Goal: Task Accomplishment & Management: Manage account settings

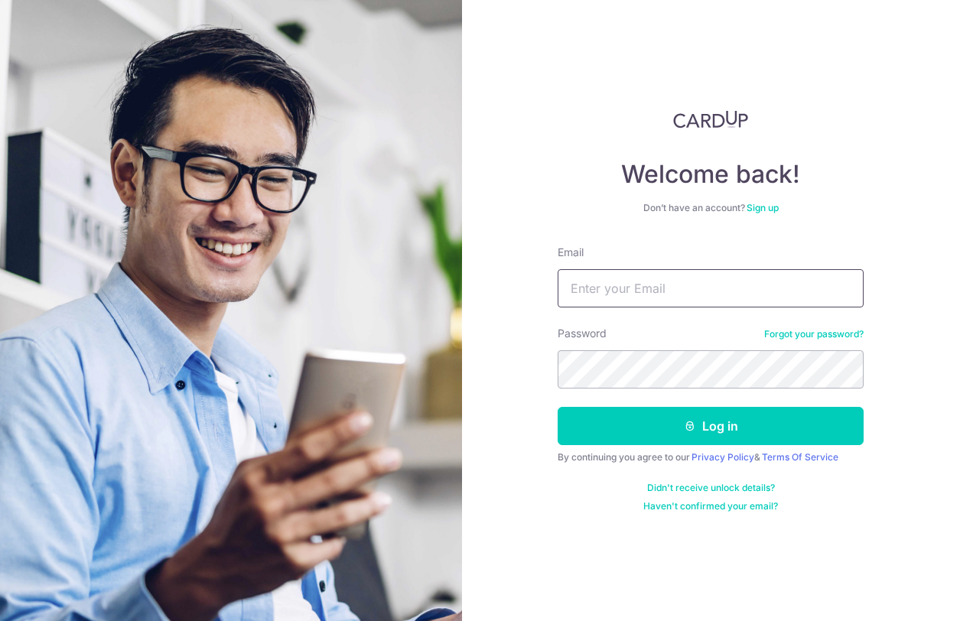
click at [700, 291] on input "Email" at bounding box center [711, 288] width 306 height 38
type input "[EMAIL_ADDRESS][DOMAIN_NAME]"
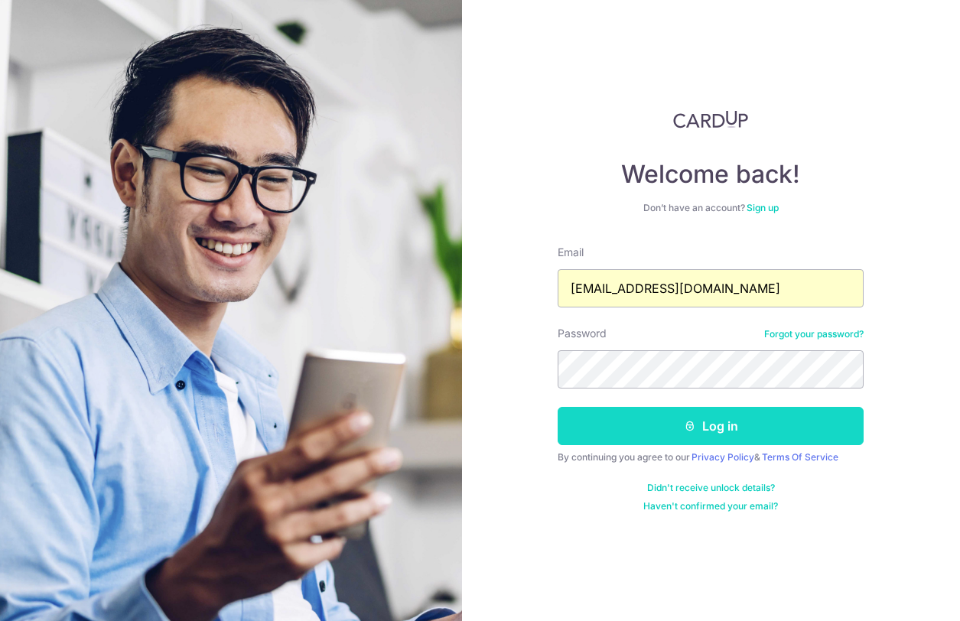
click at [728, 433] on button "Log in" at bounding box center [711, 426] width 306 height 38
